Goal: Transaction & Acquisition: Download file/media

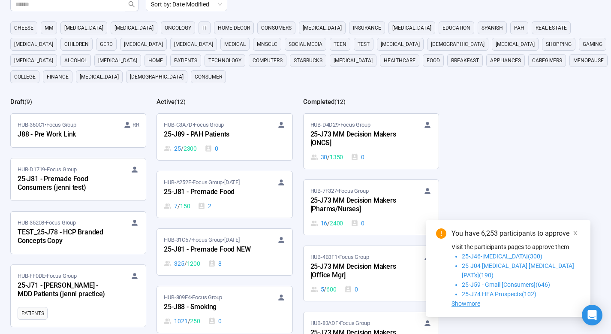
scroll to position [87, 0]
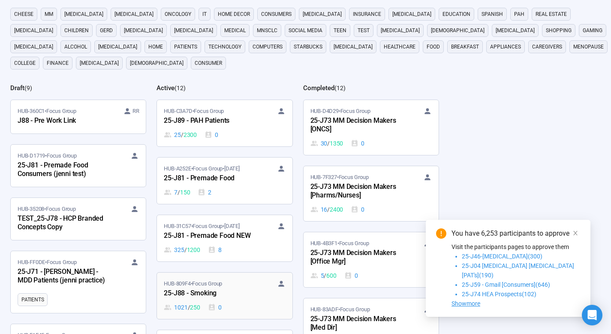
click at [214, 289] on div "25-J88 - Smoking" at bounding box center [211, 293] width 94 height 11
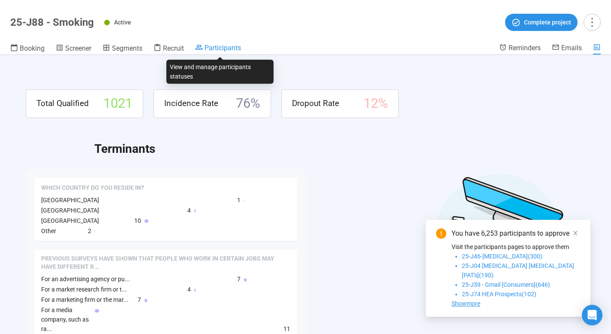
click at [226, 47] on span "Participants" at bounding box center [223, 48] width 36 height 8
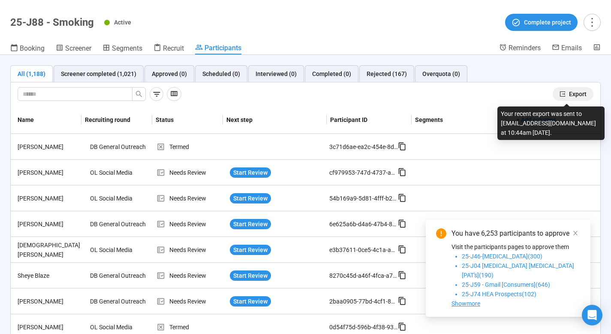
click at [576, 87] on button "Export" at bounding box center [573, 94] width 41 height 14
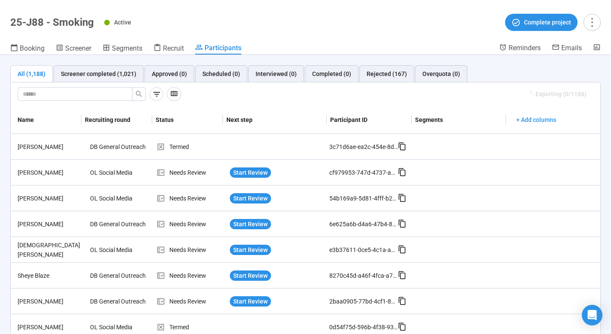
click at [310, 9] on header "25-J88 - Smoking Active Complete project Booking Screener Segments Recruit Part…" at bounding box center [305, 27] width 611 height 55
click at [449, 14] on div "Active Complete project" at bounding box center [352, 22] width 497 height 17
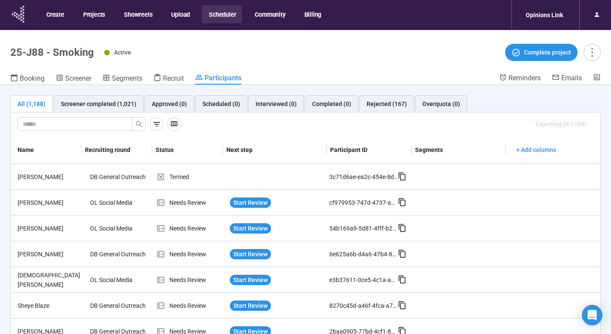
click at [24, 19] on icon at bounding box center [18, 14] width 21 height 22
